Goal: Task Accomplishment & Management: Manage account settings

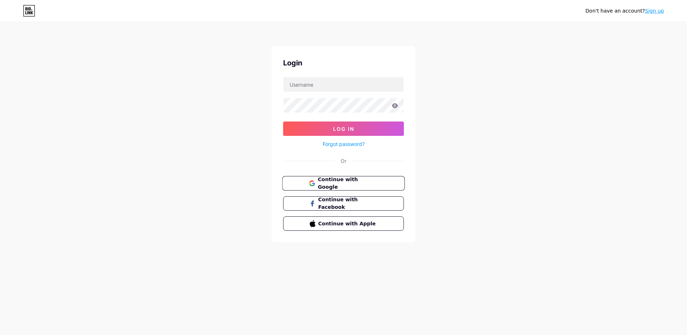
click at [321, 179] on span "Continue with Google" at bounding box center [348, 183] width 60 height 15
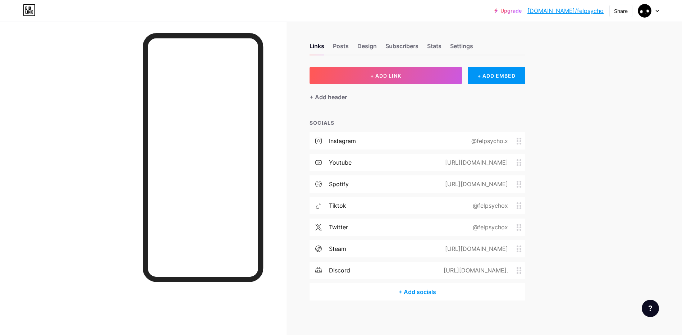
click at [433, 160] on div "[URL][DOMAIN_NAME]" at bounding box center [474, 162] width 83 height 9
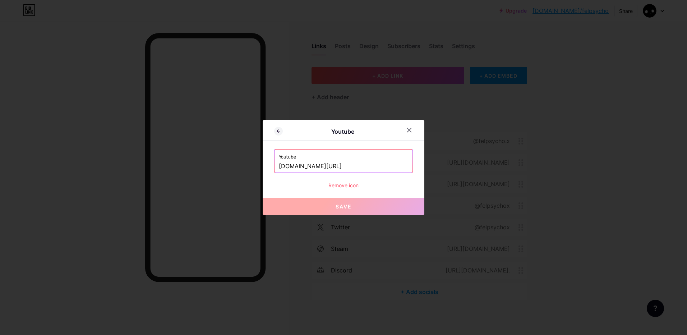
click at [533, 130] on div at bounding box center [343, 167] width 687 height 335
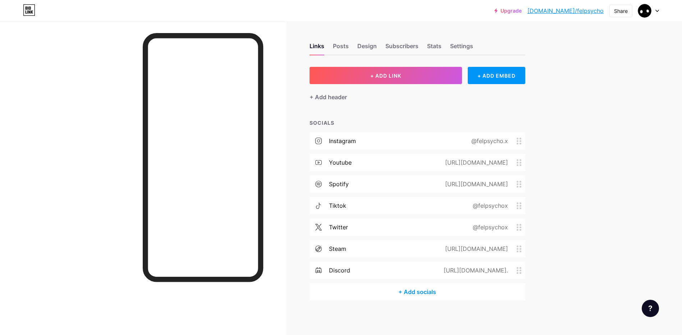
click at [488, 140] on div "@felpsycho.x" at bounding box center [488, 141] width 57 height 9
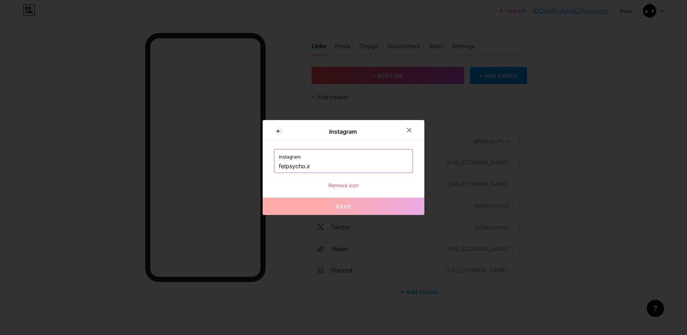
click at [360, 156] on label "Instagram" at bounding box center [343, 154] width 129 height 11
drag, startPoint x: 323, startPoint y: 169, endPoint x: 289, endPoint y: 171, distance: 34.2
click at [289, 171] on input "felpsycho.x" at bounding box center [343, 166] width 129 height 12
click at [280, 135] on icon at bounding box center [278, 131] width 9 height 9
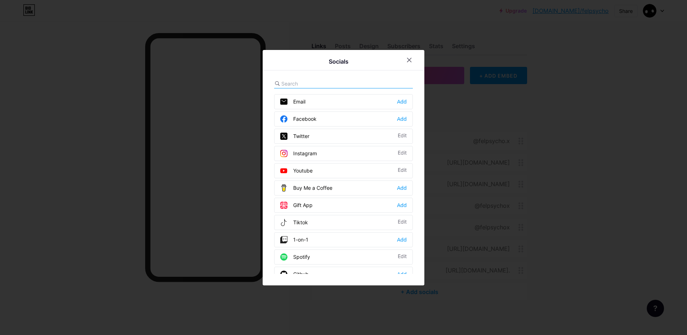
click at [555, 107] on div at bounding box center [343, 167] width 687 height 335
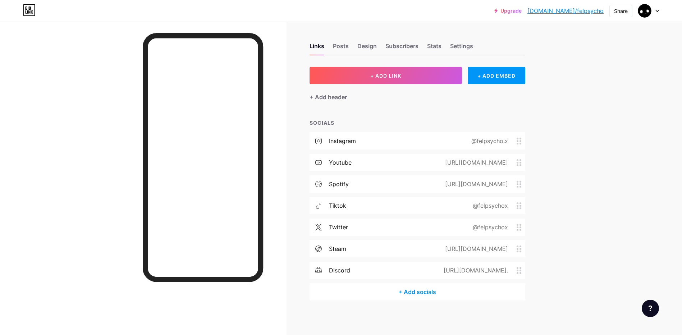
click at [519, 138] on icon at bounding box center [518, 141] width 5 height 7
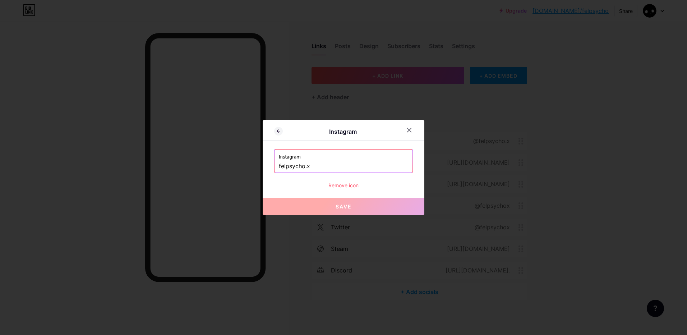
drag, startPoint x: 519, startPoint y: 137, endPoint x: 445, endPoint y: 119, distance: 76.3
click at [445, 119] on div at bounding box center [343, 167] width 687 height 335
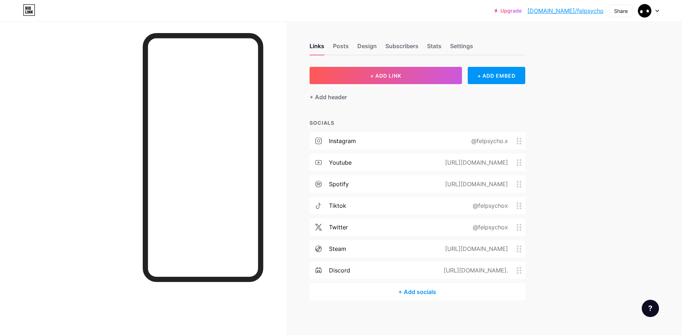
click at [391, 162] on div "youtube [URL][DOMAIN_NAME]" at bounding box center [417, 162] width 216 height 17
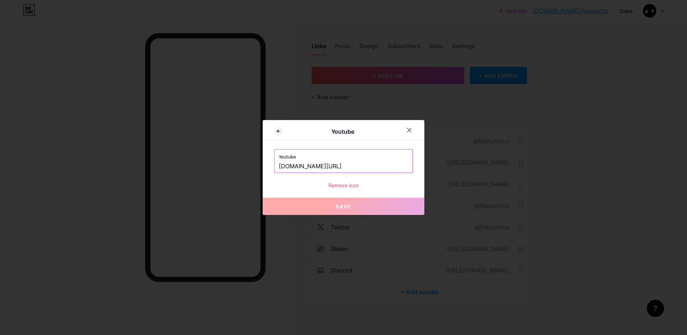
click at [533, 130] on div at bounding box center [343, 167] width 687 height 335
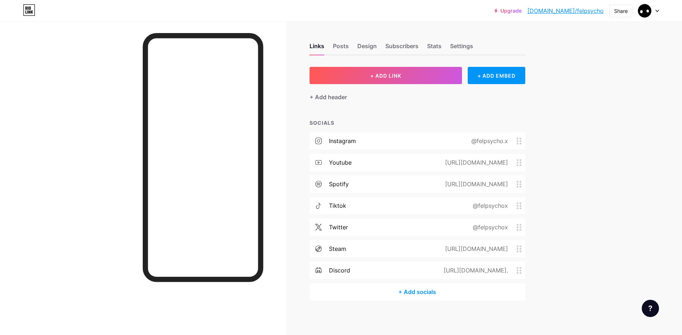
click at [522, 209] on div "@felpsychox" at bounding box center [493, 205] width 64 height 9
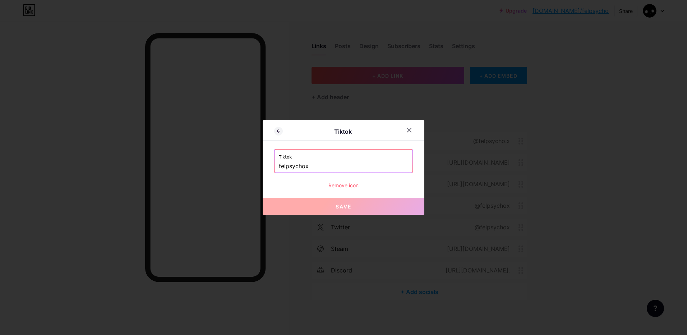
click at [341, 189] on div "Tiktok Tiktok felpsychox Remove icon Save" at bounding box center [344, 167] width 162 height 95
click at [340, 184] on div "Remove icon" at bounding box center [343, 185] width 139 height 8
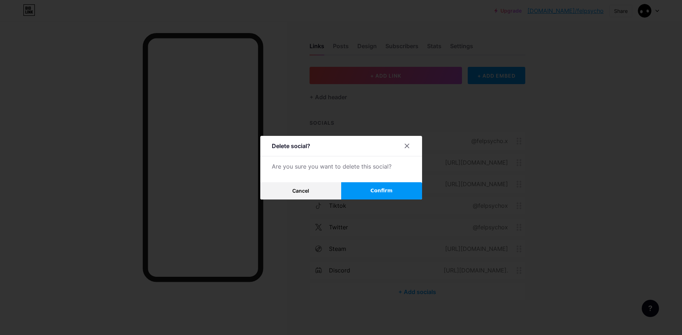
click at [406, 190] on button "Confirm" at bounding box center [381, 190] width 81 height 17
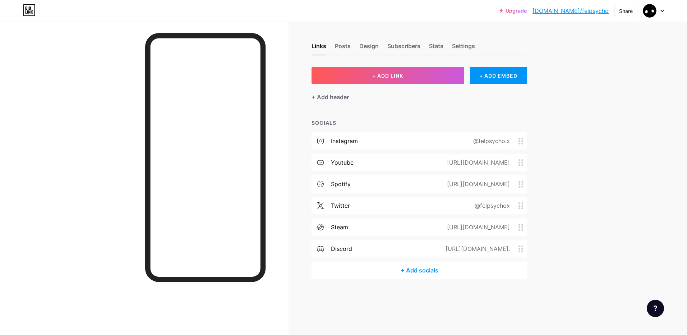
click at [487, 144] on div "@felpsycho.x" at bounding box center [490, 141] width 57 height 9
click at [479, 144] on div "@felpsycho.x" at bounding box center [490, 141] width 57 height 9
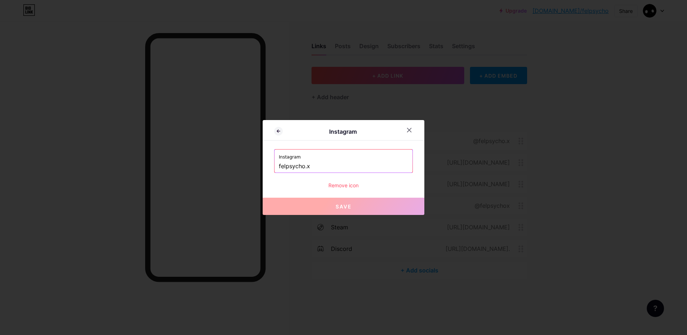
click at [336, 187] on div "Remove icon" at bounding box center [343, 185] width 139 height 8
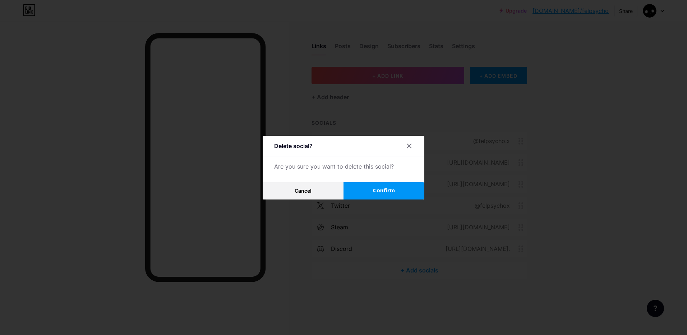
click at [369, 193] on button "Confirm" at bounding box center [384, 190] width 81 height 17
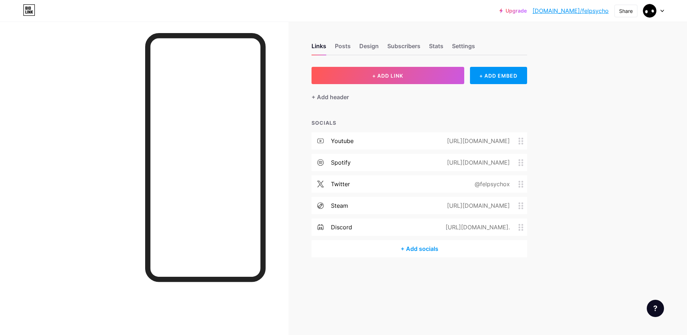
click at [395, 225] on div "discord [URL][DOMAIN_NAME]." at bounding box center [420, 226] width 216 height 17
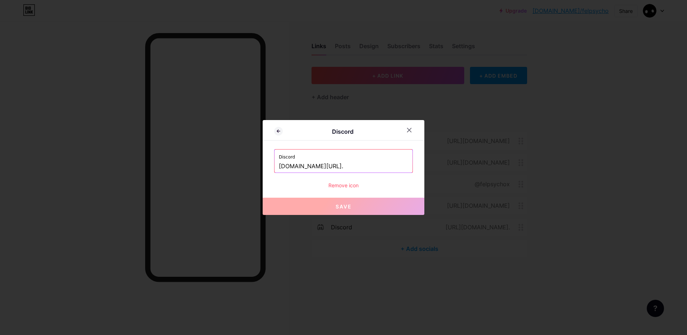
click at [349, 189] on div "Discord Discord [DOMAIN_NAME][URL]. Remove icon Save" at bounding box center [344, 167] width 162 height 95
click at [349, 186] on div "Remove icon" at bounding box center [343, 185] width 139 height 8
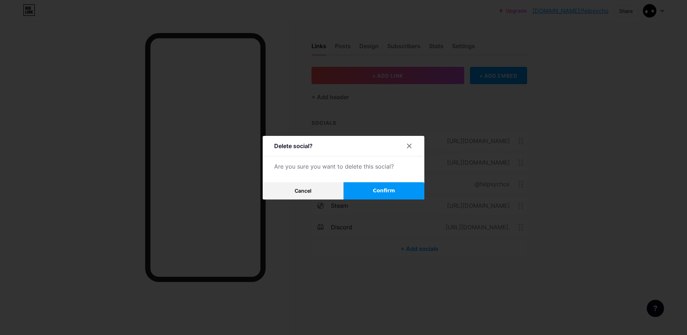
click at [360, 192] on button "Confirm" at bounding box center [384, 190] width 81 height 17
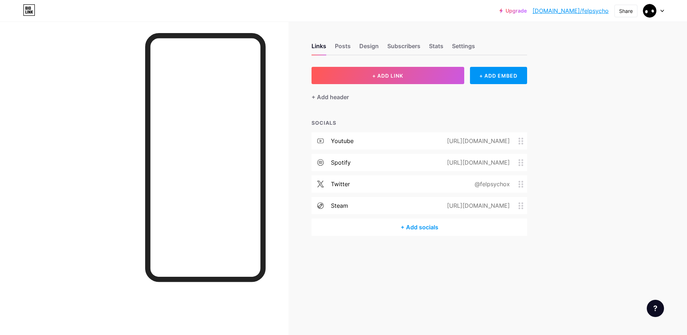
click at [287, 70] on div at bounding box center [144, 189] width 289 height 335
click at [378, 234] on div "+ Add socials" at bounding box center [420, 226] width 216 height 17
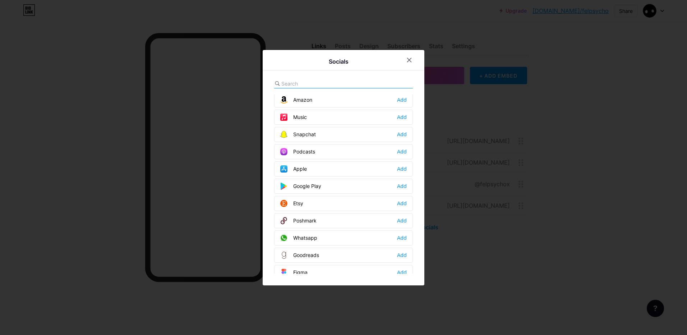
scroll to position [539, 0]
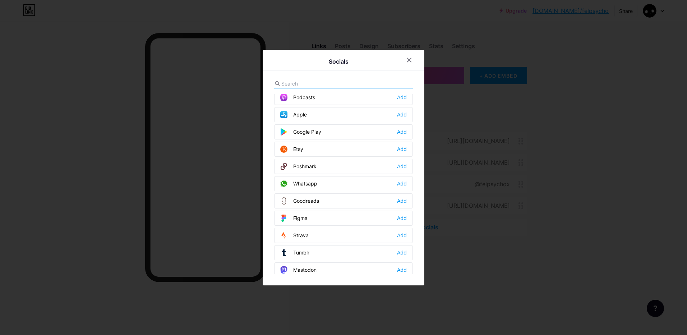
click at [313, 83] on input "text" at bounding box center [320, 84] width 79 height 8
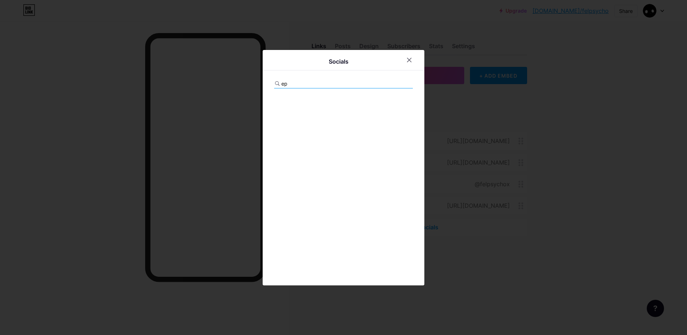
scroll to position [0, 0]
click at [313, 83] on input "epic" at bounding box center [320, 84] width 79 height 8
type input "e"
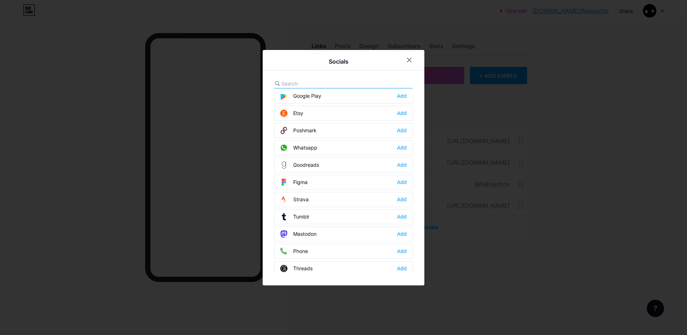
scroll to position [611, 0]
click at [405, 114] on div "Add" at bounding box center [402, 111] width 10 height 7
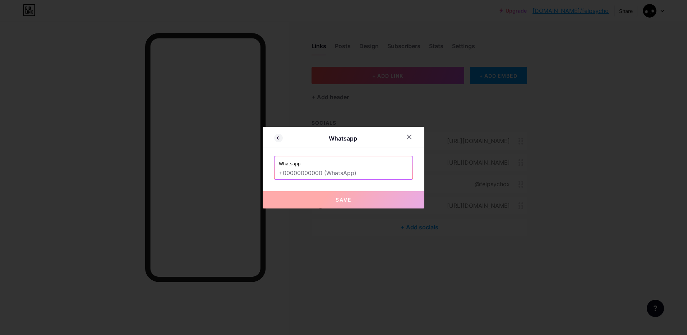
click at [337, 172] on input "text" at bounding box center [343, 173] width 129 height 12
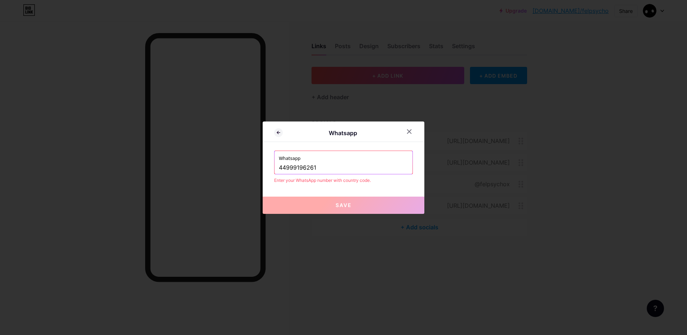
click at [339, 179] on div "Enter your WhatsApp number with country code." at bounding box center [343, 180] width 139 height 6
click at [286, 167] on input "44999196261" at bounding box center [343, 168] width 129 height 12
click at [368, 191] on div "Whatsapp Whatsapp 5544999196261 Enter your WhatsApp number with country code. S…" at bounding box center [344, 167] width 162 height 92
click at [294, 169] on input "5544999196261" at bounding box center [343, 168] width 129 height 12
click at [292, 167] on input "5544 999196261" at bounding box center [343, 168] width 129 height 12
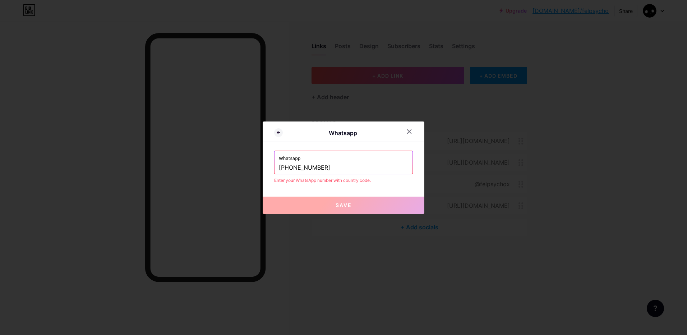
click at [318, 168] on input "[PHONE_NUMBER]" at bounding box center [343, 168] width 129 height 12
type input "[PHONE_NUMBER]"
click at [401, 192] on div "Whatsapp Whatsapp [PHONE_NUMBER] Enter your WhatsApp number with country code. …" at bounding box center [344, 167] width 162 height 92
drag, startPoint x: 367, startPoint y: 172, endPoint x: 237, endPoint y: 175, distance: 130.1
click at [237, 175] on div "Whatsapp Whatsapp [PHONE_NUMBER] Enter your WhatsApp number with country code. …" at bounding box center [343, 167] width 687 height 335
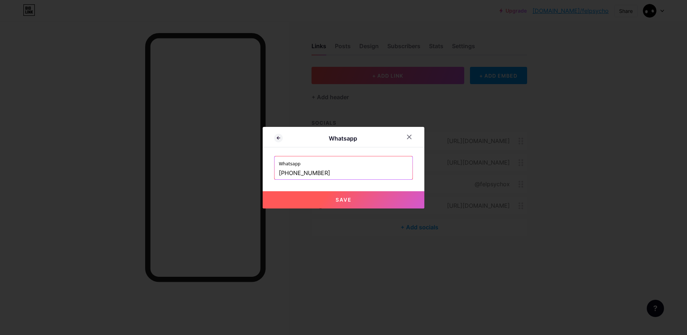
click at [300, 200] on button "Save" at bounding box center [344, 199] width 162 height 17
type input "[URL][DOMAIN_NAME][PHONE_NUMBER]"
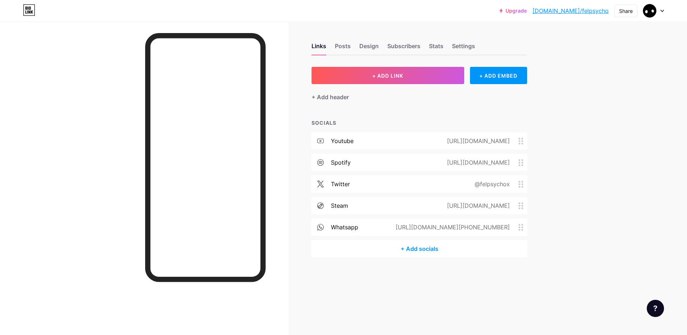
click at [329, 221] on div "whatsapp [URL][DOMAIN_NAME][PHONE_NUMBER]" at bounding box center [420, 226] width 216 height 17
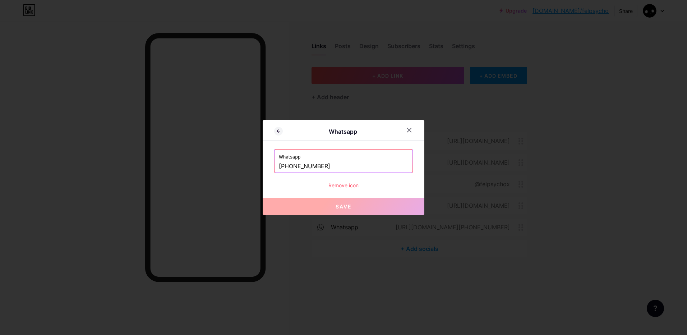
click at [226, 219] on div at bounding box center [343, 167] width 687 height 335
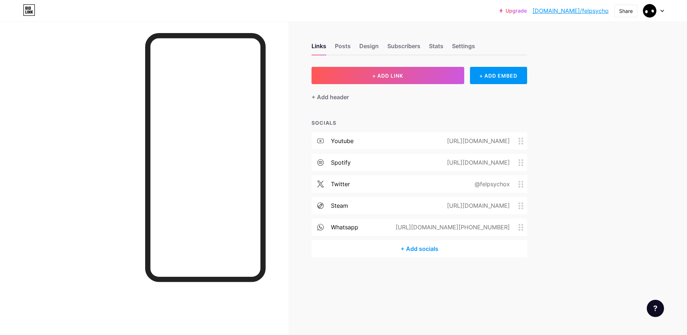
drag, startPoint x: 414, startPoint y: 226, endPoint x: 511, endPoint y: 226, distance: 96.7
click at [511, 226] on div "[URL][DOMAIN_NAME][PHONE_NUMBER]" at bounding box center [451, 227] width 134 height 9
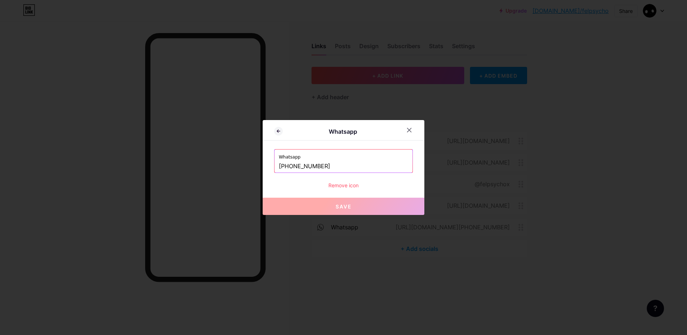
copy div "[URL][DOMAIN_NAME][PHONE_NUMBER]"
click at [277, 131] on icon at bounding box center [278, 131] width 9 height 9
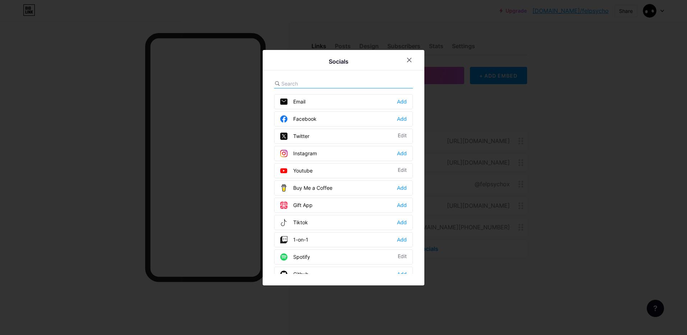
click at [207, 134] on div at bounding box center [343, 167] width 687 height 335
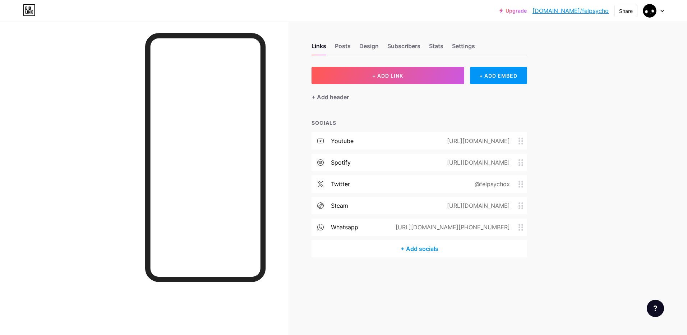
drag, startPoint x: 523, startPoint y: 231, endPoint x: 522, endPoint y: 225, distance: 6.1
click at [522, 225] on div "[URL][DOMAIN_NAME][PHONE_NUMBER]" at bounding box center [455, 227] width 143 height 9
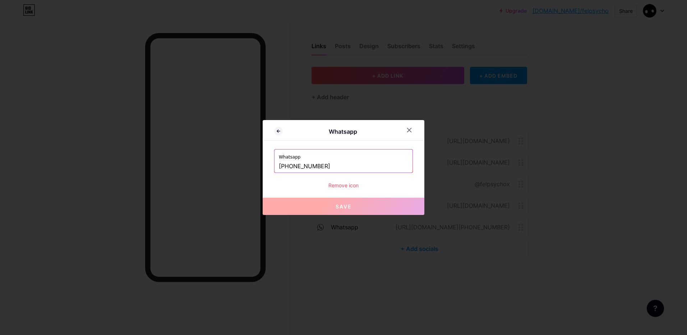
click at [522, 229] on div at bounding box center [343, 167] width 687 height 335
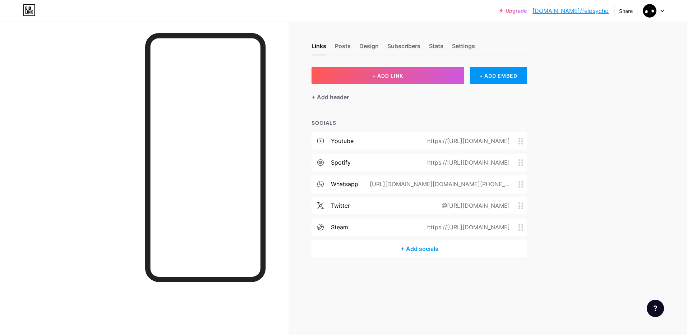
click at [594, 170] on div "Upgrade [DOMAIN_NAME]/felpsy... [DOMAIN_NAME]/felpsycho Share Switch accounts F…" at bounding box center [343, 167] width 687 height 335
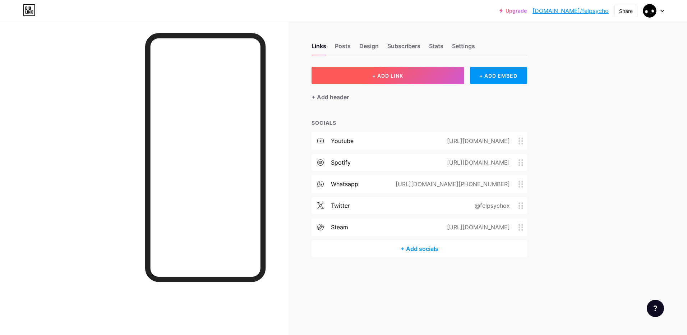
click at [351, 77] on button "+ ADD LINK" at bounding box center [388, 75] width 153 height 17
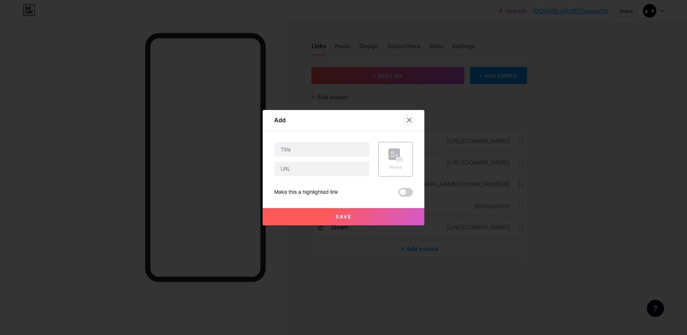
click at [409, 120] on icon at bounding box center [409, 120] width 6 height 6
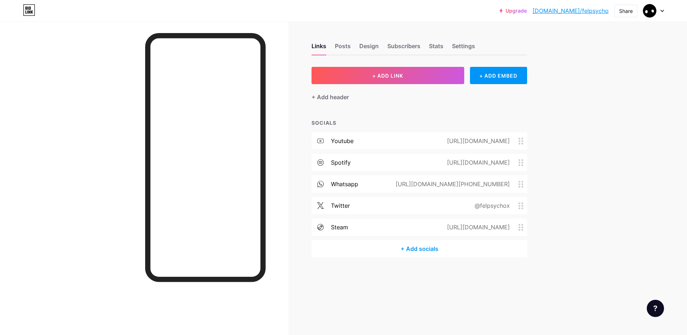
click at [419, 248] on div "+ Add socials" at bounding box center [420, 248] width 216 height 17
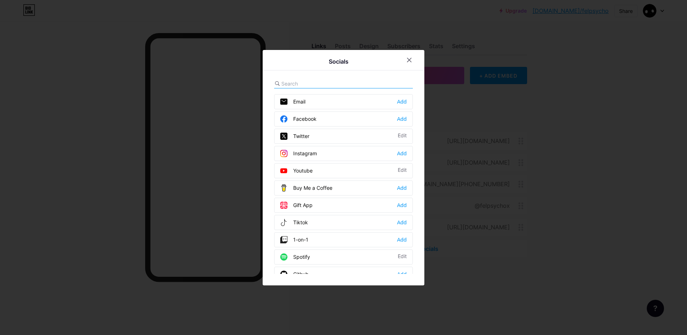
click at [405, 153] on div "Add" at bounding box center [402, 153] width 10 height 7
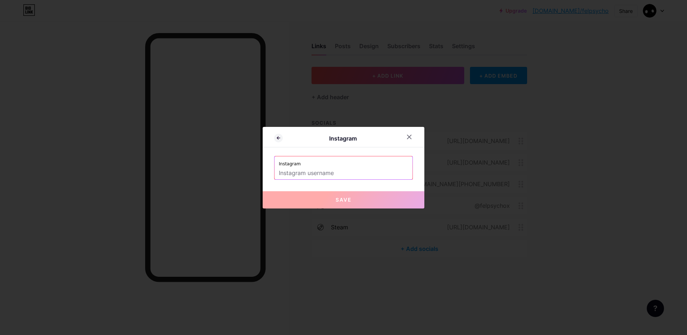
click at [362, 171] on input "text" at bounding box center [343, 173] width 129 height 12
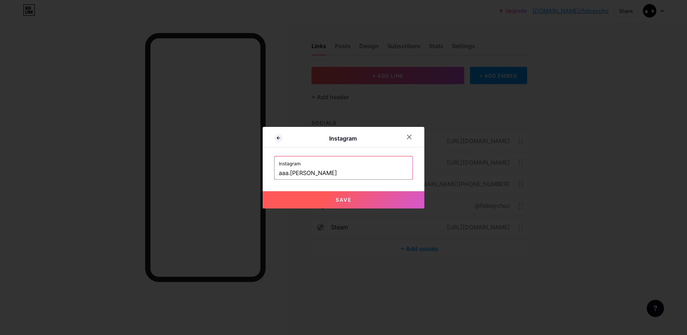
click at [333, 193] on button "Save" at bounding box center [344, 199] width 162 height 17
type input "[URL][DOMAIN_NAME][DOMAIN_NAME][PERSON_NAME]"
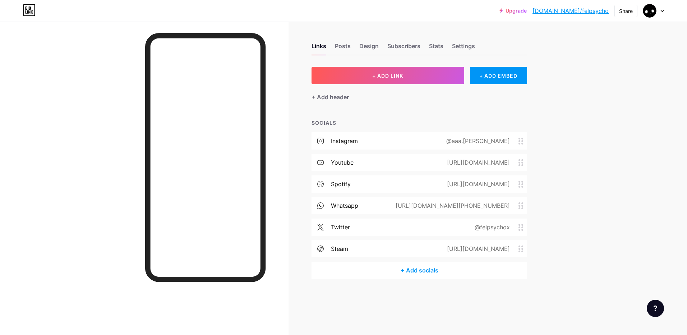
click at [409, 270] on div "+ Add socials" at bounding box center [420, 270] width 216 height 17
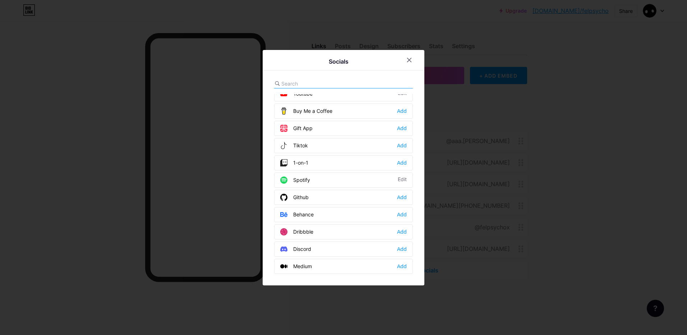
scroll to position [72, 0]
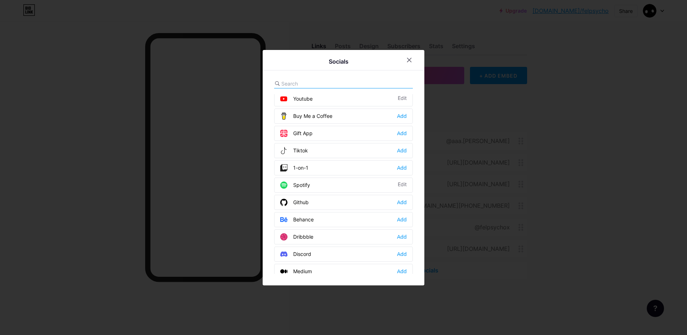
click at [404, 257] on div "Add" at bounding box center [402, 253] width 10 height 7
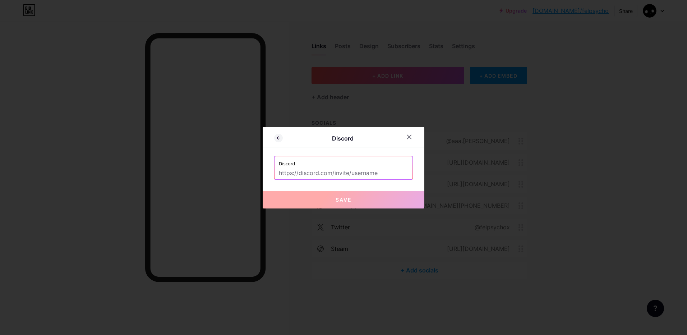
click at [338, 178] on input "text" at bounding box center [343, 173] width 129 height 12
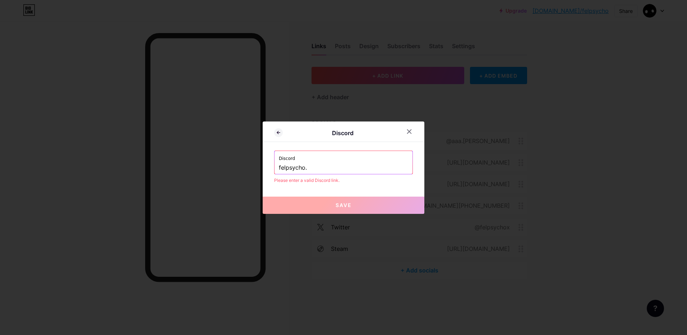
type input "felpsycho."
click at [283, 193] on div "Discord Discord felpsycho. Please enter a valid Discord link. Save" at bounding box center [344, 167] width 162 height 92
click at [279, 167] on input "felpsycho." at bounding box center [343, 168] width 129 height 12
drag, startPoint x: 328, startPoint y: 162, endPoint x: 156, endPoint y: 158, distance: 172.5
click at [156, 158] on div "Discord Discord felpsycho. Please enter a valid Discord link. Save" at bounding box center [343, 167] width 687 height 335
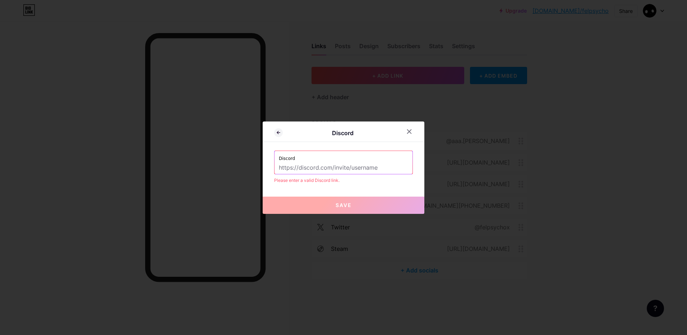
click at [118, 141] on div at bounding box center [343, 167] width 687 height 335
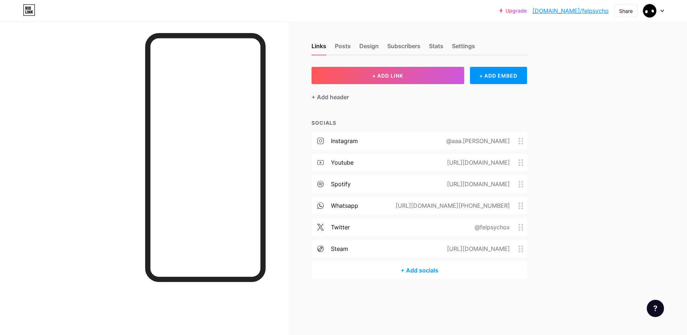
click at [414, 277] on div "+ Add socials" at bounding box center [420, 270] width 216 height 17
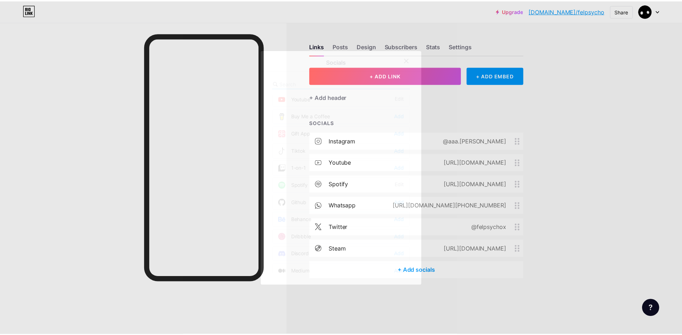
scroll to position [108, 0]
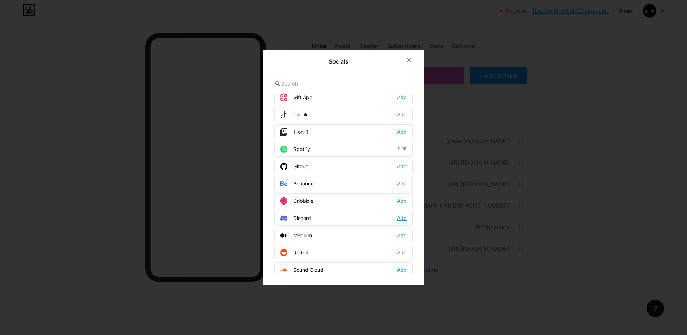
click at [400, 221] on div "Add" at bounding box center [402, 218] width 10 height 7
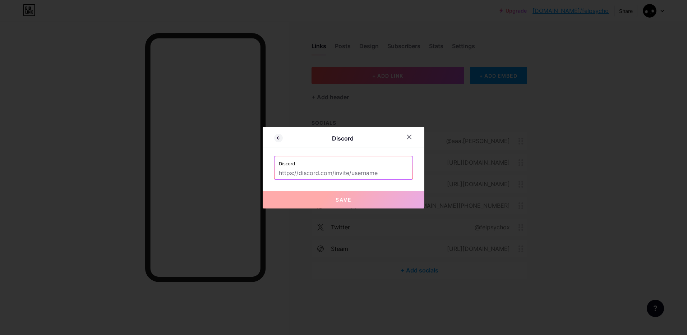
click at [388, 176] on input "text" at bounding box center [343, 173] width 129 height 12
paste input "[URL][DOMAIN_NAME]."
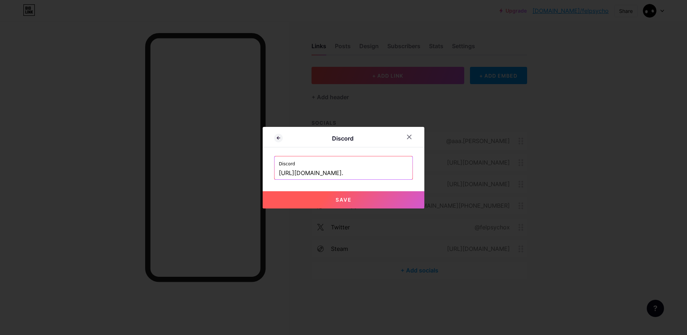
click at [362, 172] on input "[URL][DOMAIN_NAME]." at bounding box center [343, 173] width 129 height 12
click at [375, 185] on div "Discord Discord [URL][DOMAIN_NAME]. Save" at bounding box center [344, 168] width 162 height 82
click at [370, 173] on input "[URL][DOMAIN_NAME]." at bounding box center [343, 173] width 129 height 12
type input "[URL][DOMAIN_NAME]."
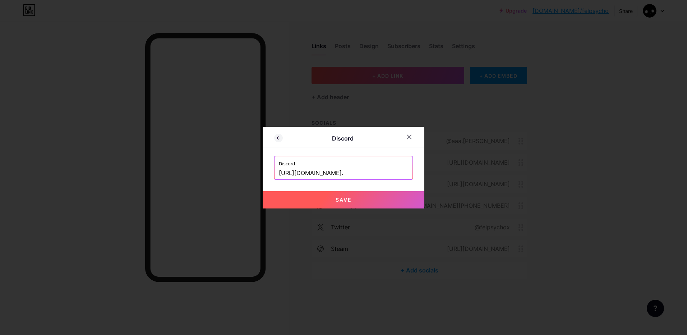
click at [372, 181] on div "Discord Discord [URL][DOMAIN_NAME]. Save" at bounding box center [344, 168] width 162 height 82
click at [374, 195] on button "Save" at bounding box center [344, 199] width 162 height 17
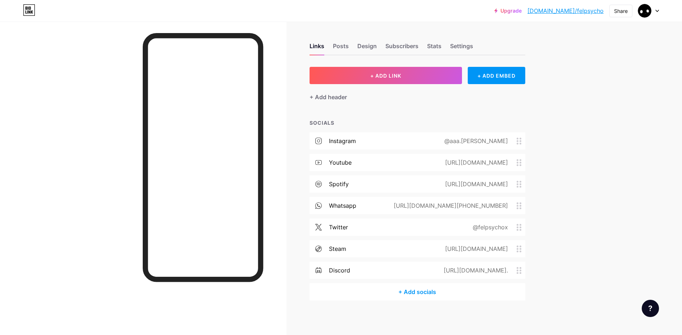
click at [267, 184] on div at bounding box center [143, 189] width 286 height 335
click at [367, 55] on div "Links Posts Design Subscribers Stats Settings" at bounding box center [417, 42] width 216 height 25
click at [366, 49] on div "Design" at bounding box center [366, 48] width 19 height 13
click at [340, 49] on div "Posts" at bounding box center [341, 48] width 16 height 13
drag, startPoint x: 340, startPoint y: 49, endPoint x: 298, endPoint y: 40, distance: 43.3
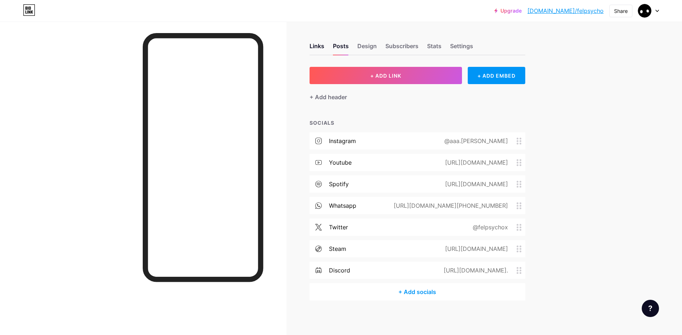
click at [298, 40] on div "Links Posts Design Subscribers Stats Settings + ADD LINK + ADD EMBED + Add head…" at bounding box center [277, 179] width 555 height 315
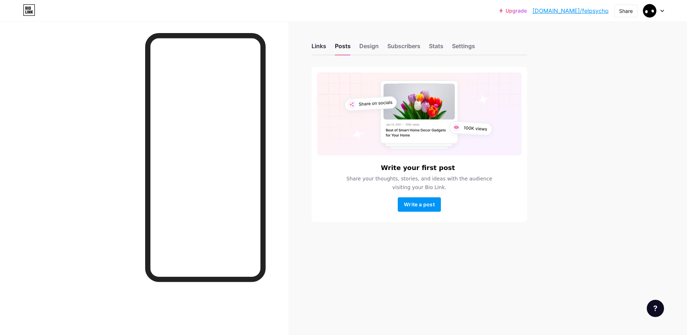
click at [312, 51] on div "Links" at bounding box center [319, 48] width 15 height 13
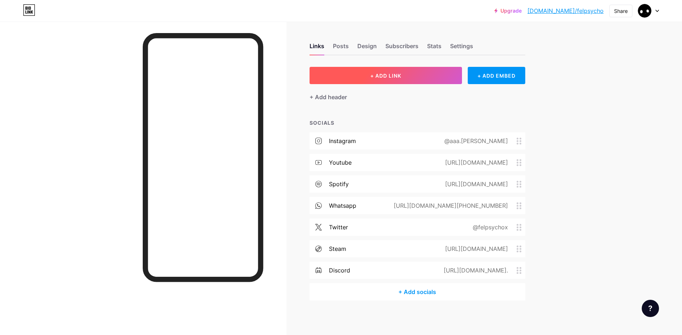
click at [340, 82] on button "+ ADD LINK" at bounding box center [385, 75] width 153 height 17
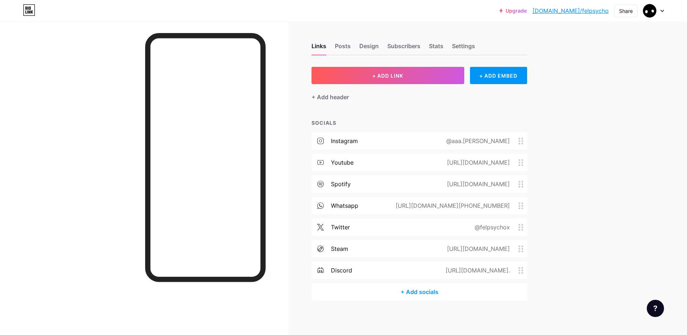
click at [319, 91] on div at bounding box center [343, 167] width 687 height 335
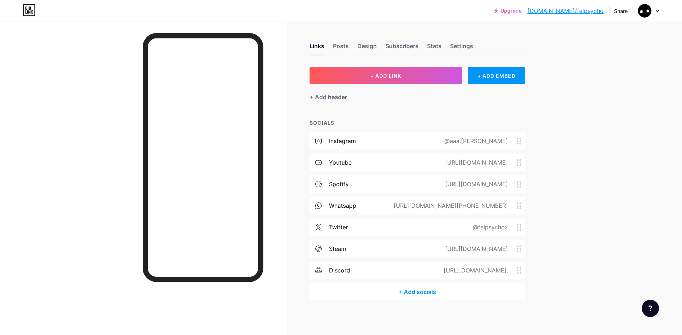
click at [293, 47] on div "Links Posts Design Subscribers Stats Settings + ADD LINK + ADD EMBED + Add head…" at bounding box center [277, 179] width 555 height 315
click at [342, 50] on div "Posts" at bounding box center [341, 48] width 16 height 13
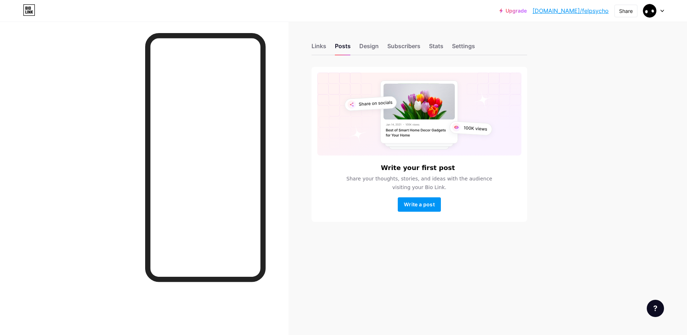
click at [357, 51] on div "Links Posts Design Subscribers Stats Settings" at bounding box center [420, 42] width 216 height 25
click at [365, 46] on div "Design" at bounding box center [368, 48] width 19 height 13
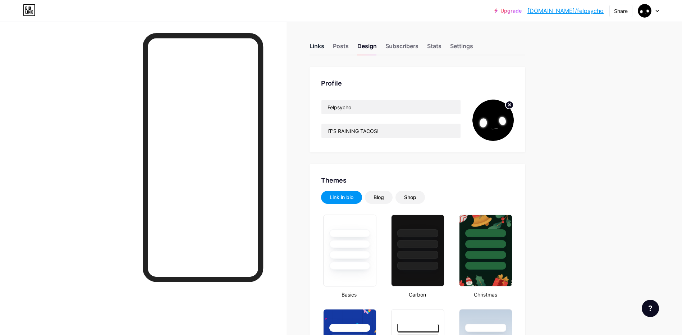
click at [312, 48] on div "Links" at bounding box center [316, 48] width 15 height 13
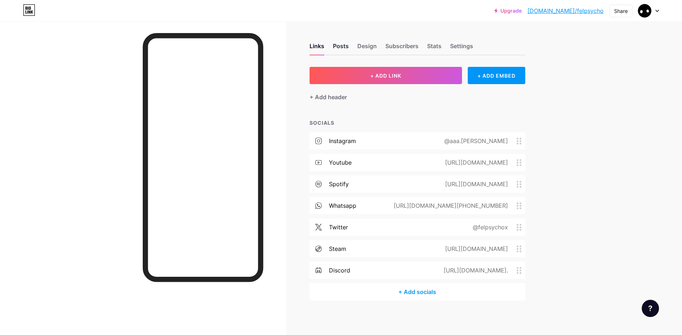
click at [340, 48] on div "Posts" at bounding box center [341, 48] width 16 height 13
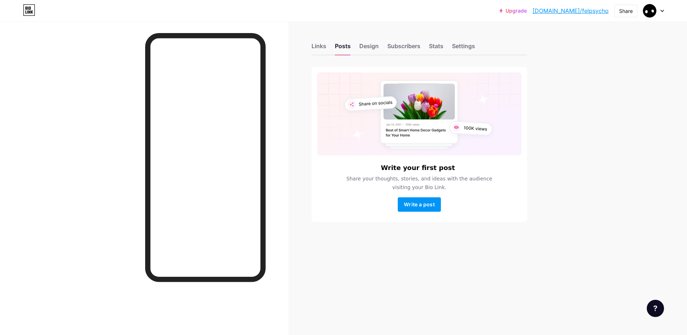
click at [372, 40] on div "Links Posts Design Subscribers Stats Settings" at bounding box center [420, 42] width 216 height 25
click at [373, 43] on div "Design" at bounding box center [368, 48] width 19 height 13
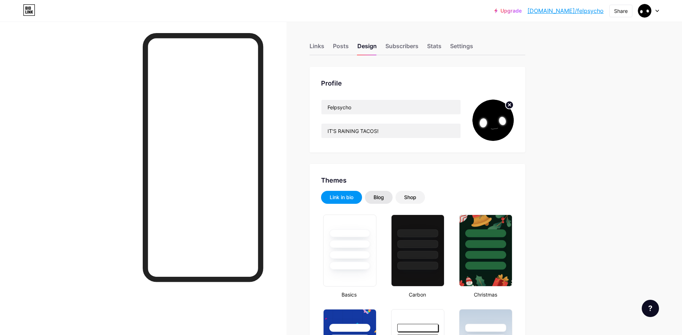
click at [392, 195] on div "Blog" at bounding box center [379, 197] width 28 height 13
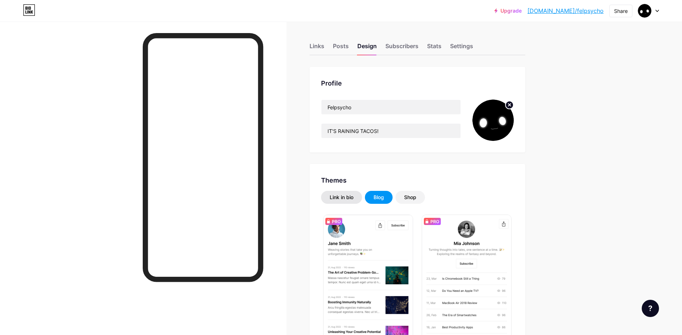
click at [352, 199] on div "Link in bio" at bounding box center [342, 197] width 24 height 7
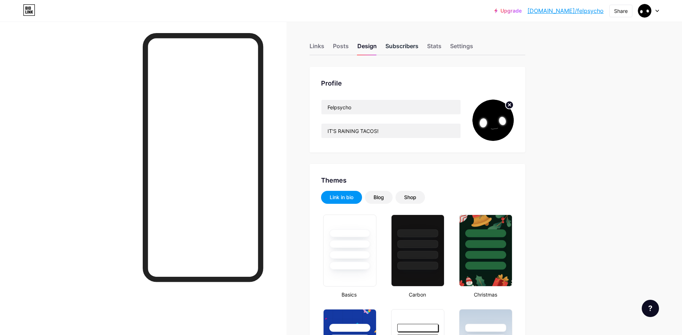
click at [413, 47] on div "Subscribers" at bounding box center [401, 48] width 33 height 13
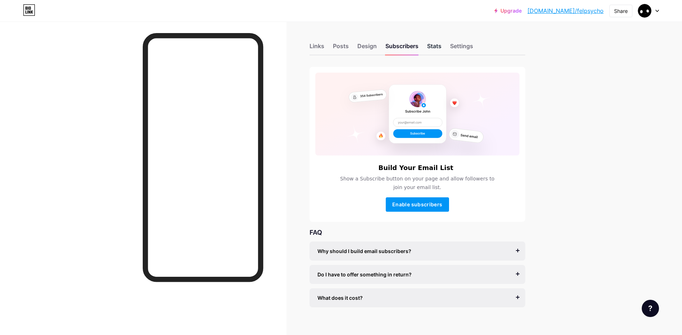
click at [433, 45] on div "Stats" at bounding box center [434, 48] width 14 height 13
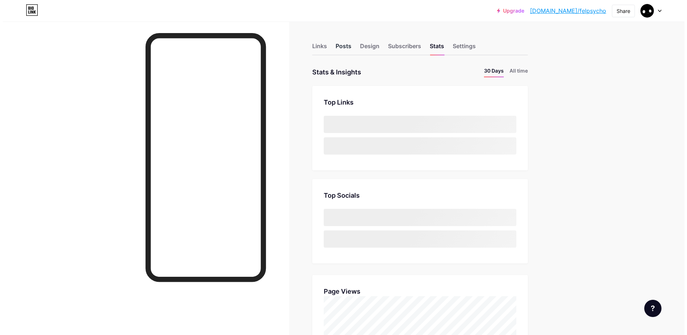
scroll to position [335, 682]
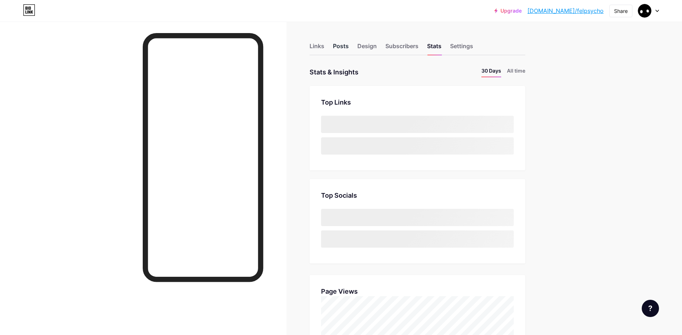
click at [344, 47] on div "Posts" at bounding box center [341, 48] width 16 height 13
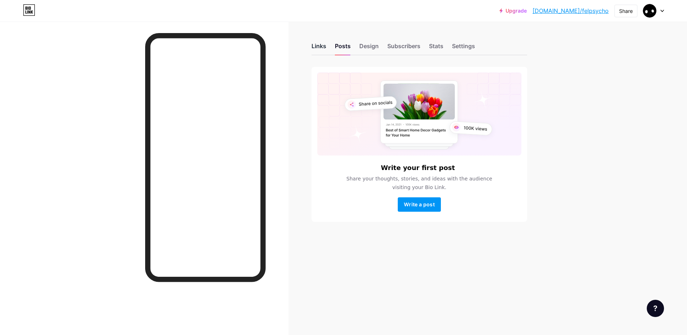
click at [319, 46] on div "Links" at bounding box center [319, 48] width 15 height 13
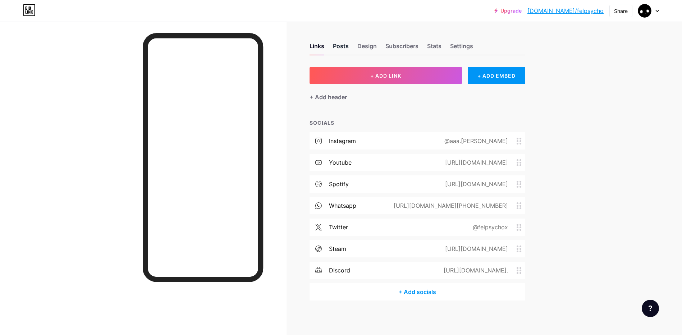
click at [336, 43] on div "Posts" at bounding box center [341, 48] width 16 height 13
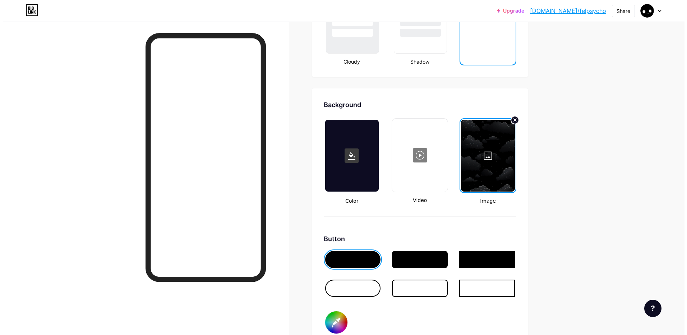
scroll to position [880, 0]
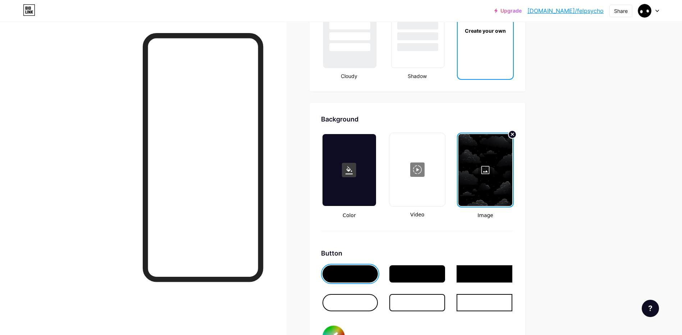
click at [486, 162] on div at bounding box center [485, 170] width 54 height 72
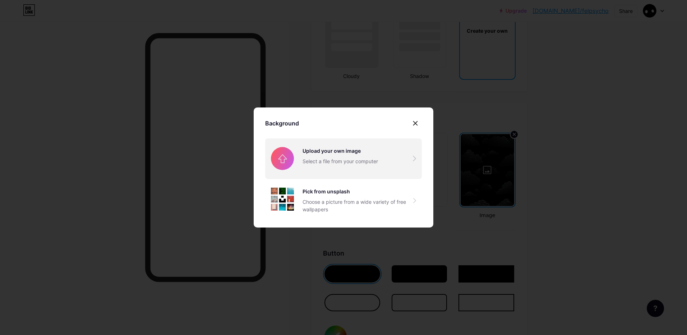
click at [356, 170] on input "file" at bounding box center [343, 158] width 157 height 40
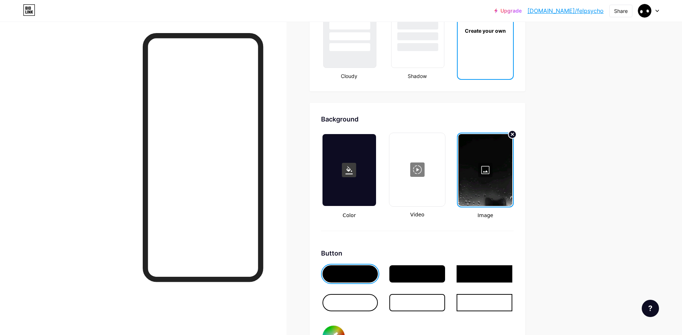
click at [415, 173] on div at bounding box center [417, 170] width 54 height 72
type input "#ffffff"
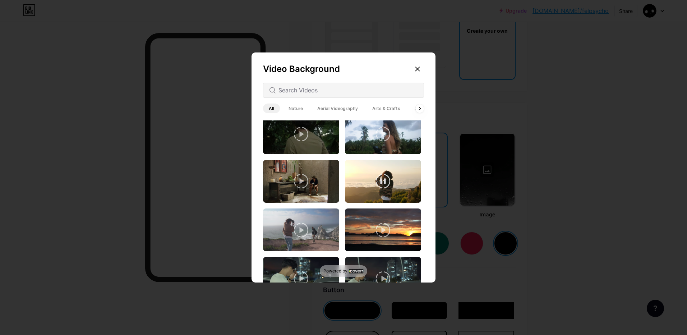
scroll to position [611, 0]
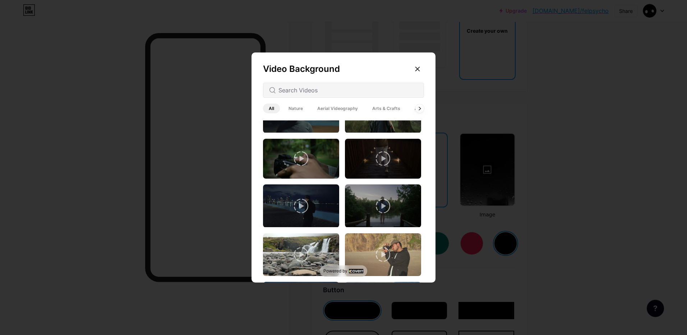
click at [349, 96] on div at bounding box center [343, 90] width 161 height 15
drag, startPoint x: 349, startPoint y: 96, endPoint x: 296, endPoint y: 110, distance: 54.6
click at [296, 110] on span "Nature" at bounding box center [296, 108] width 26 height 10
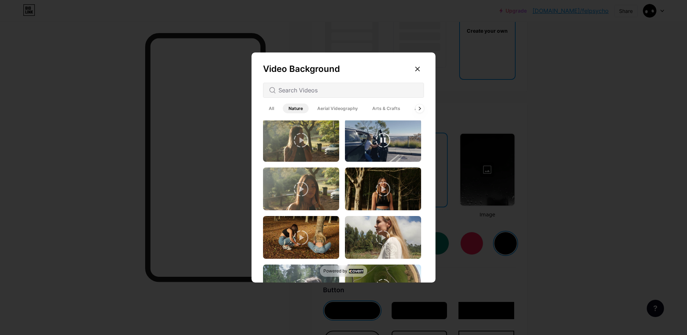
scroll to position [755, 0]
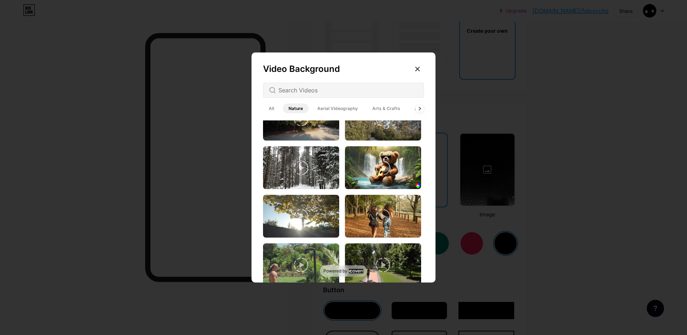
click at [272, 107] on span "All" at bounding box center [271, 108] width 17 height 10
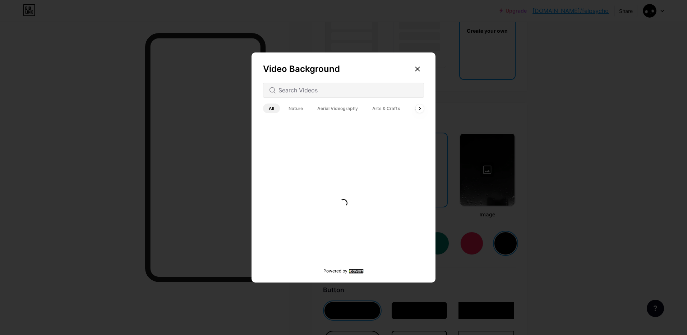
scroll to position [0, 0]
click at [290, 94] on input "text" at bounding box center [347, 90] width 139 height 9
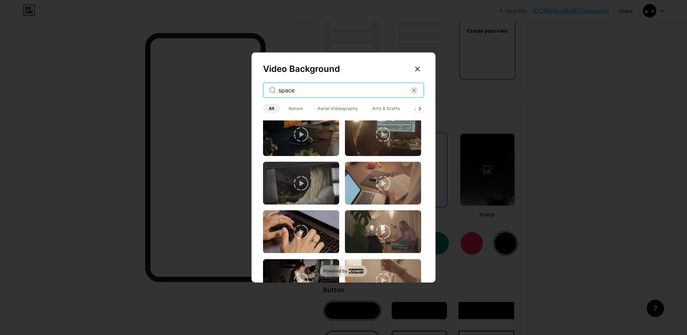
scroll to position [1070, 0]
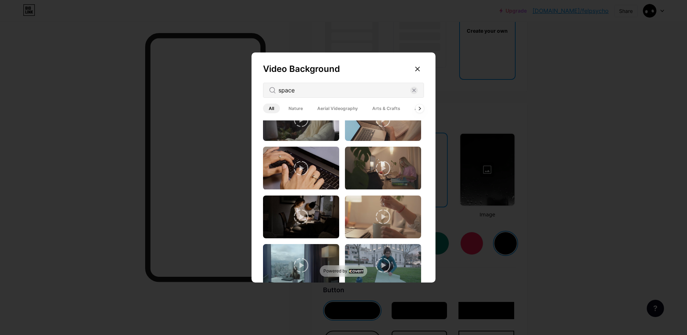
drag, startPoint x: 313, startPoint y: 94, endPoint x: 277, endPoint y: 94, distance: 35.9
click at [277, 94] on div "space" at bounding box center [343, 90] width 161 height 15
drag, startPoint x: 277, startPoint y: 94, endPoint x: 286, endPoint y: 89, distance: 10.1
click at [286, 89] on input "space" at bounding box center [344, 90] width 132 height 9
click at [297, 90] on input "space" at bounding box center [344, 90] width 132 height 9
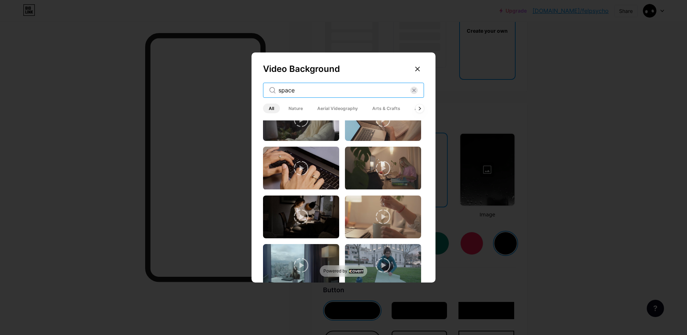
click at [297, 90] on input "space" at bounding box center [344, 90] width 132 height 9
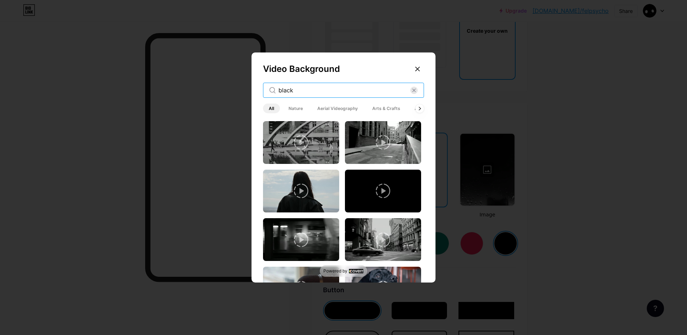
scroll to position [0, 0]
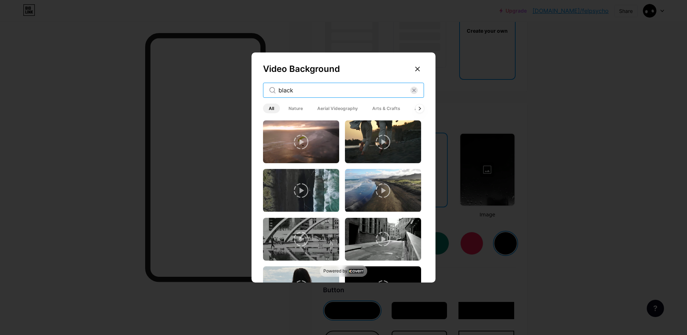
drag, startPoint x: 360, startPoint y: 90, endPoint x: 224, endPoint y: 91, distance: 136.5
click at [224, 91] on div "Video Background black All Nature Aerial Videography Arts & Crafts Architecture…" at bounding box center [343, 167] width 687 height 335
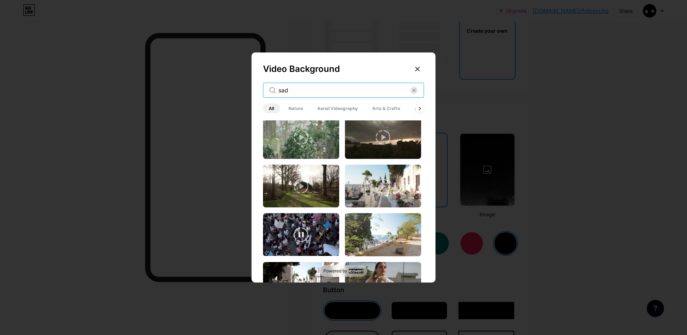
scroll to position [179, 0]
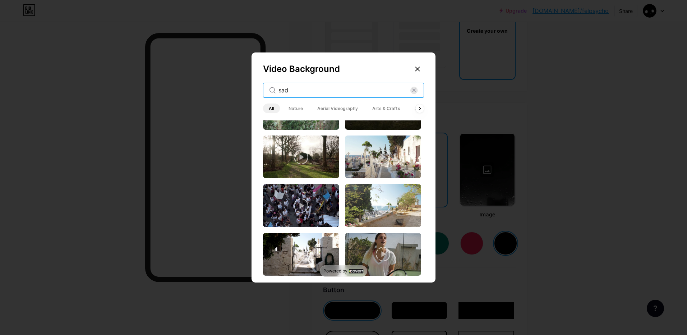
drag, startPoint x: 307, startPoint y: 92, endPoint x: 217, endPoint y: 94, distance: 89.5
click at [217, 94] on div "Video Background sad All Nature Aerial Videography Arts & Crafts Architecture B…" at bounding box center [343, 167] width 687 height 335
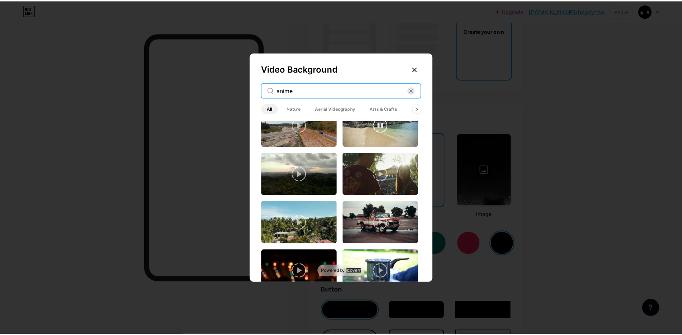
scroll to position [1225, 0]
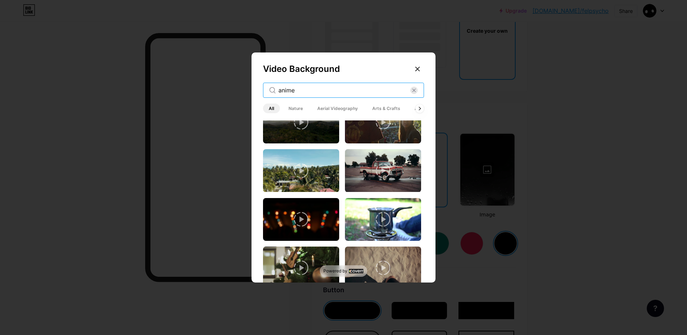
type input "anime"
click at [623, 151] on div at bounding box center [343, 167] width 687 height 335
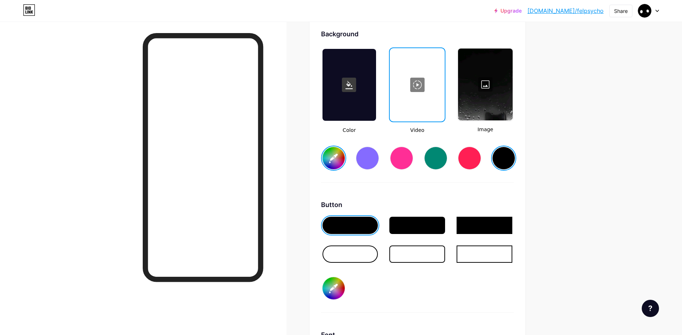
scroll to position [953, 0]
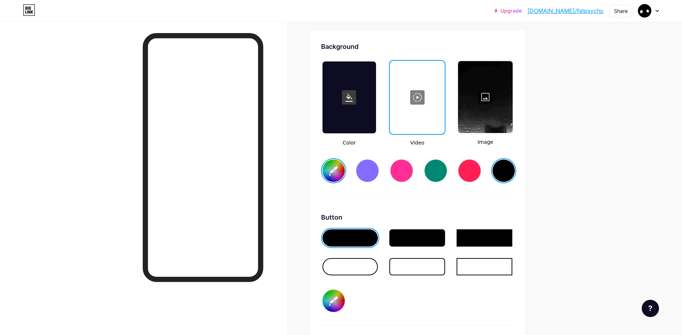
click at [432, 103] on div at bounding box center [417, 97] width 54 height 72
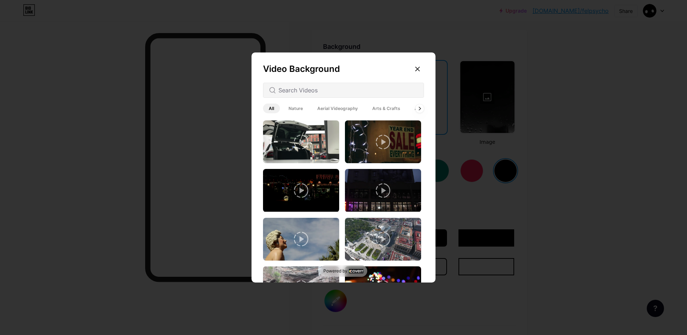
click at [530, 103] on div at bounding box center [343, 167] width 687 height 335
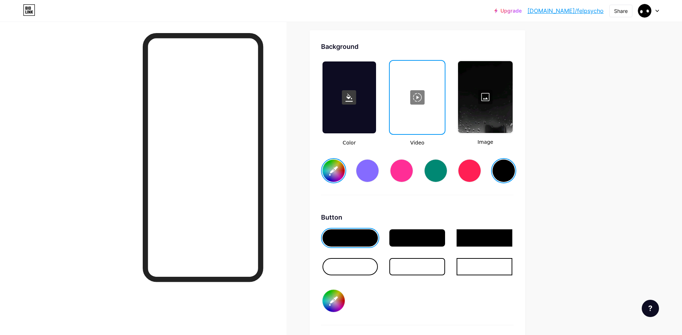
click at [506, 105] on div at bounding box center [485, 97] width 54 height 72
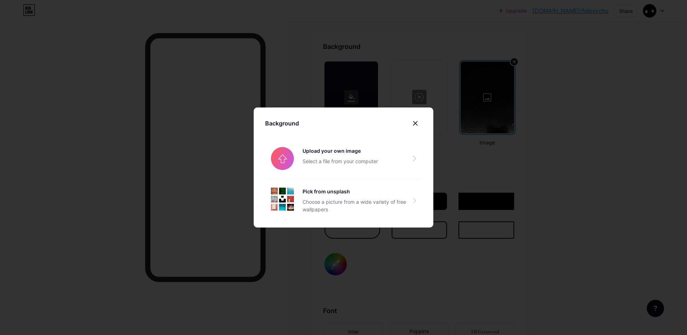
click at [484, 136] on div at bounding box center [343, 167] width 687 height 335
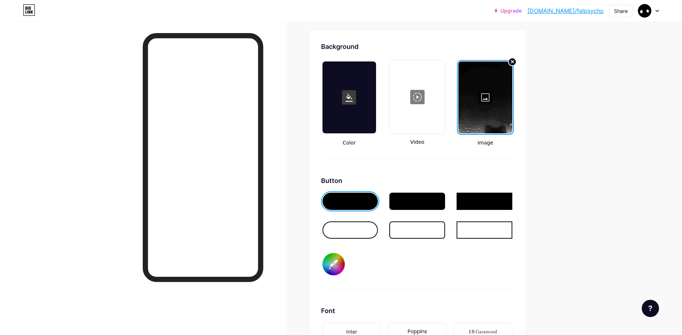
click at [480, 106] on div at bounding box center [485, 97] width 54 height 72
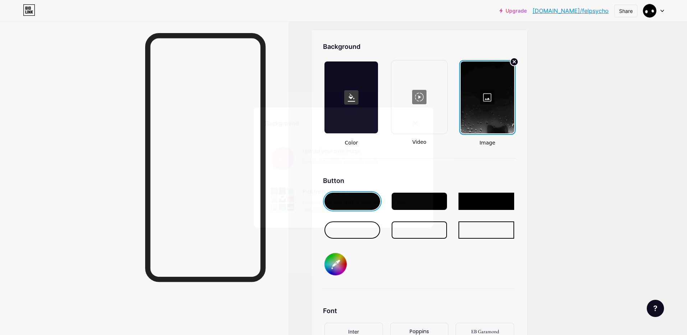
click at [368, 140] on input "file" at bounding box center [343, 158] width 157 height 40
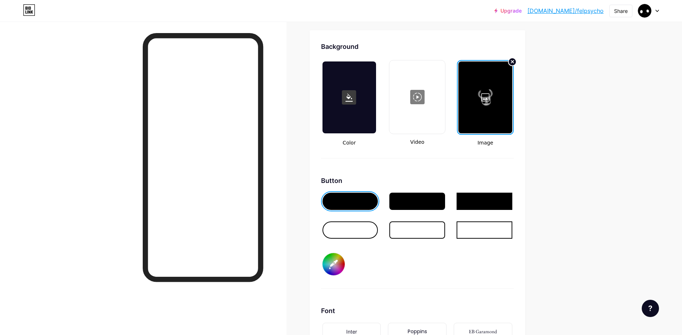
click at [488, 101] on div at bounding box center [485, 97] width 54 height 72
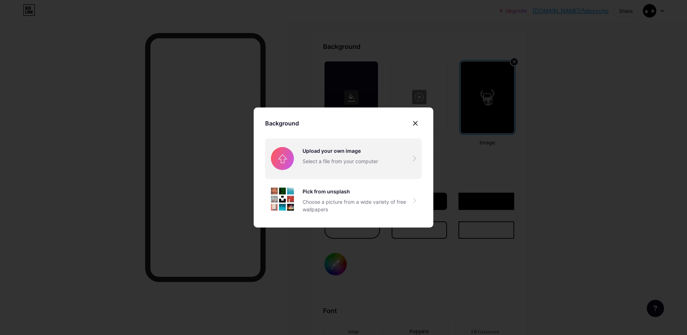
click at [322, 150] on input "file" at bounding box center [343, 158] width 157 height 40
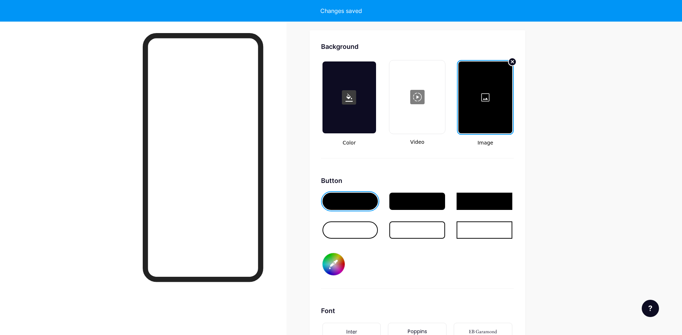
type input "#ffffff"
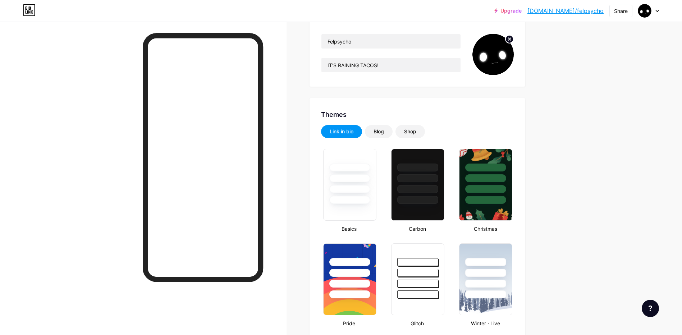
scroll to position [0, 0]
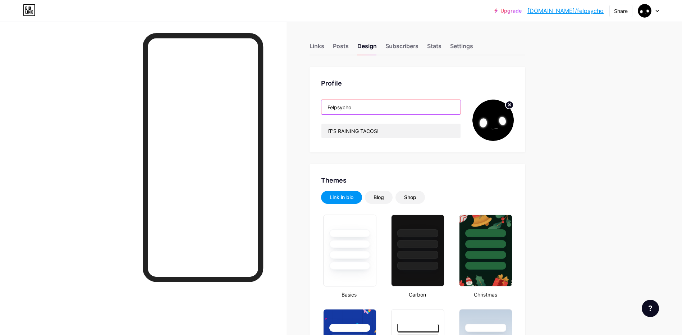
click at [357, 107] on input "Felpsycho" at bounding box center [390, 107] width 139 height 14
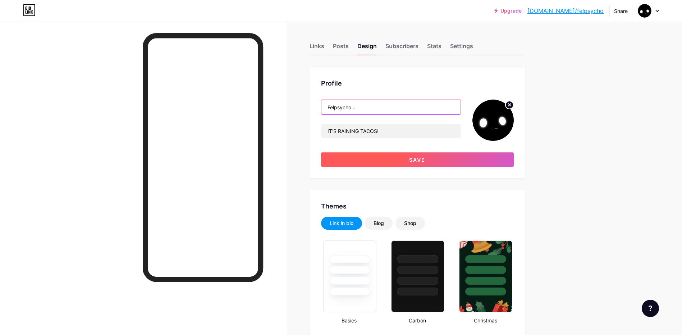
type input "Felpsycho..."
click at [338, 163] on button "Save" at bounding box center [417, 159] width 193 height 14
type input "#ffffff"
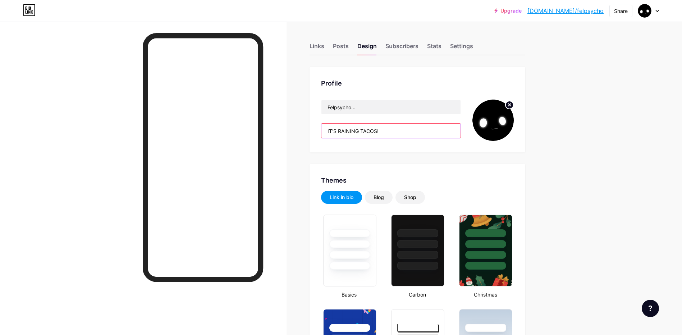
click at [386, 129] on input "IT'S RAINING TACOS!" at bounding box center [390, 131] width 139 height 14
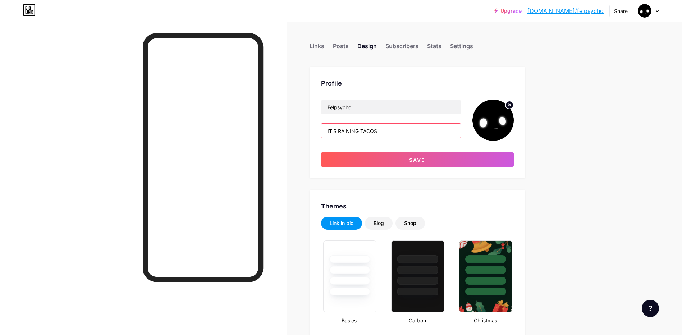
type input "IT'S RAINING TACOS!"
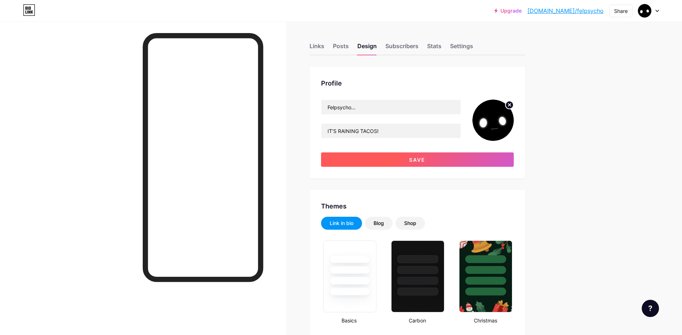
click at [387, 161] on button "Save" at bounding box center [417, 159] width 193 height 14
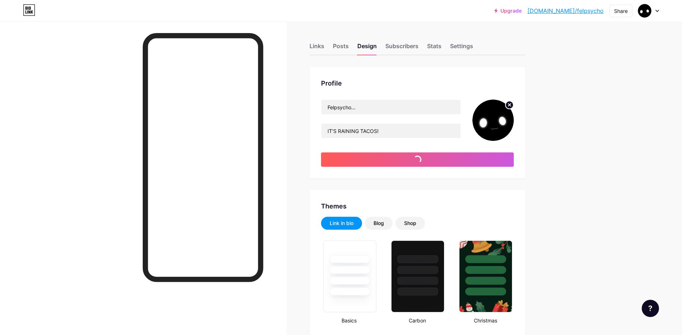
type input "#ffffff"
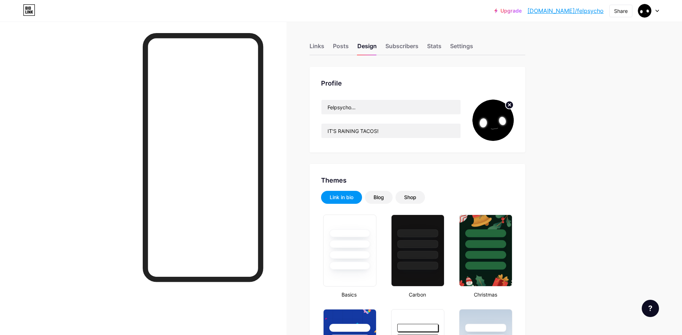
click at [330, 45] on div "Links Posts Design Subscribers Stats Settings" at bounding box center [417, 42] width 216 height 25
click at [322, 48] on div "Links" at bounding box center [316, 48] width 15 height 13
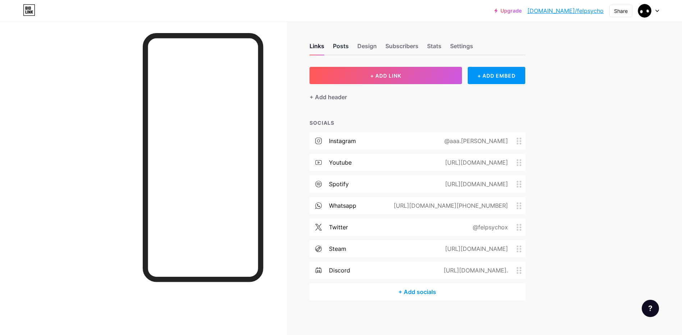
click at [341, 49] on div "Posts" at bounding box center [341, 48] width 16 height 13
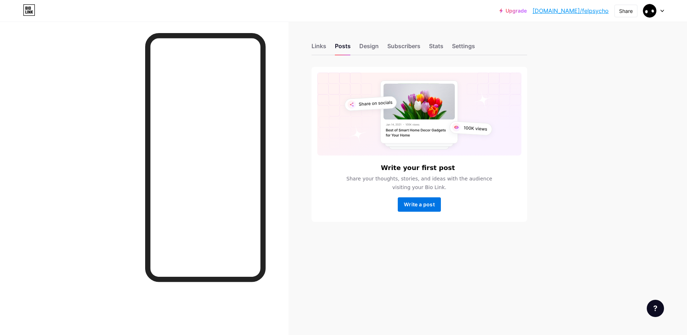
click at [420, 203] on span "Write a post" at bounding box center [419, 204] width 31 height 6
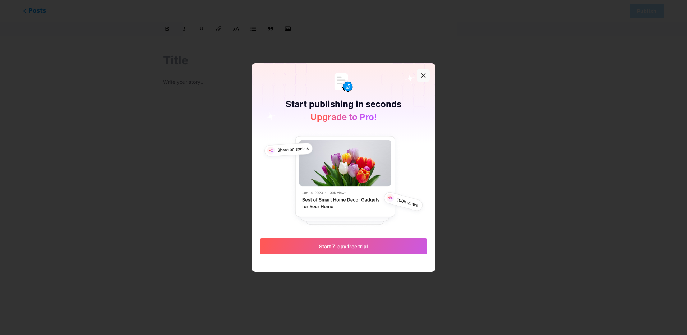
click at [420, 78] on div at bounding box center [423, 75] width 13 height 13
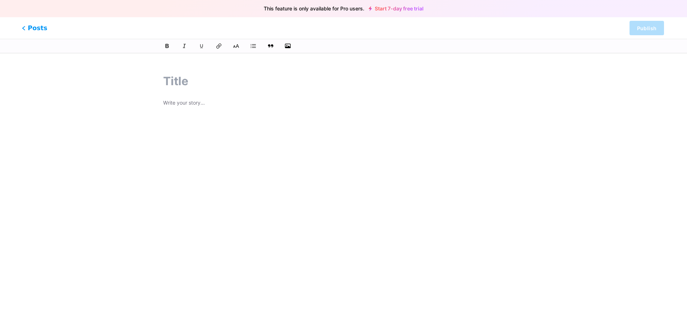
click at [32, 30] on span "Posts" at bounding box center [35, 27] width 26 height 9
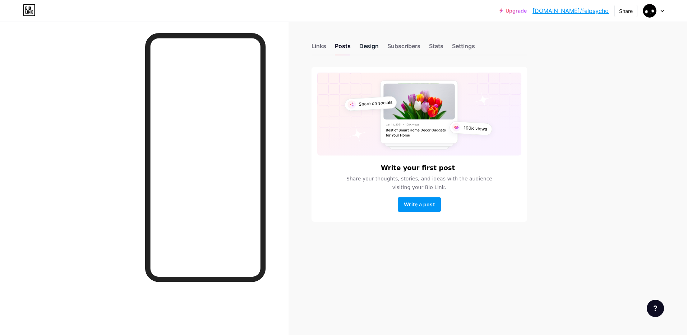
click at [376, 48] on div "Design" at bounding box center [368, 48] width 19 height 13
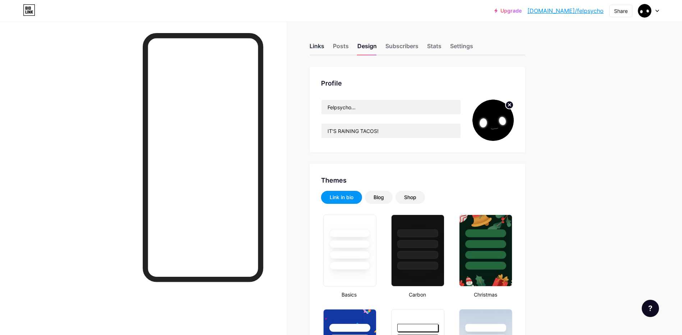
click at [312, 42] on div "Links" at bounding box center [316, 48] width 15 height 13
